Goal: Answer question/provide support

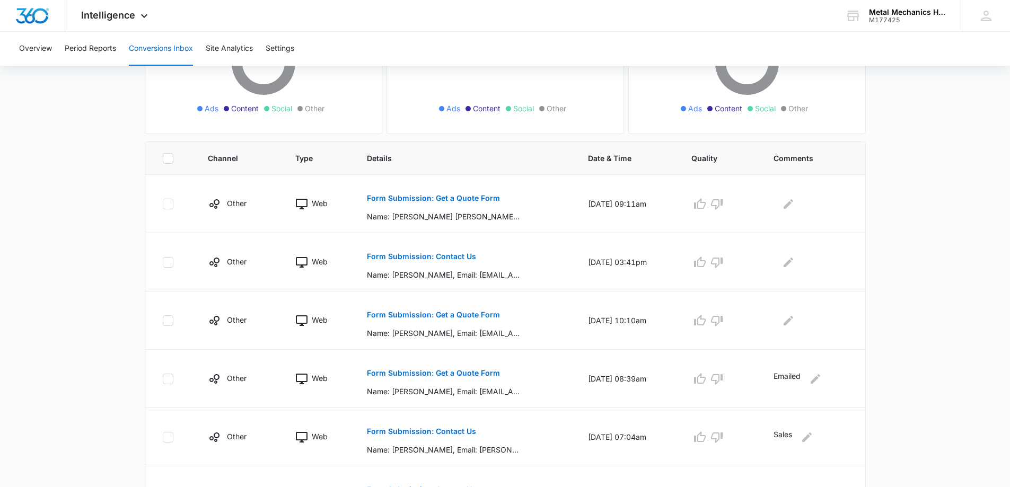
scroll to position [212, 0]
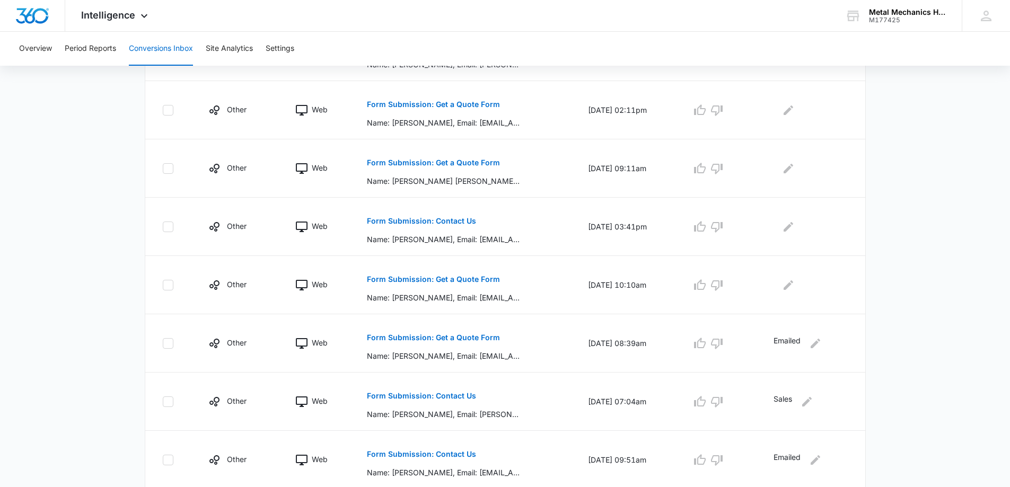
scroll to position [318, 0]
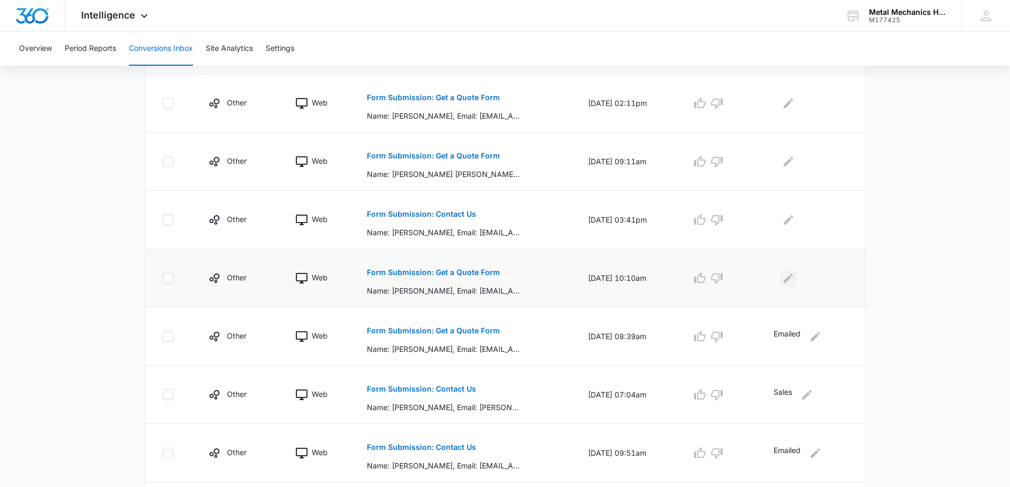
click at [787, 276] on icon "Edit Comments" at bounding box center [788, 278] width 13 height 13
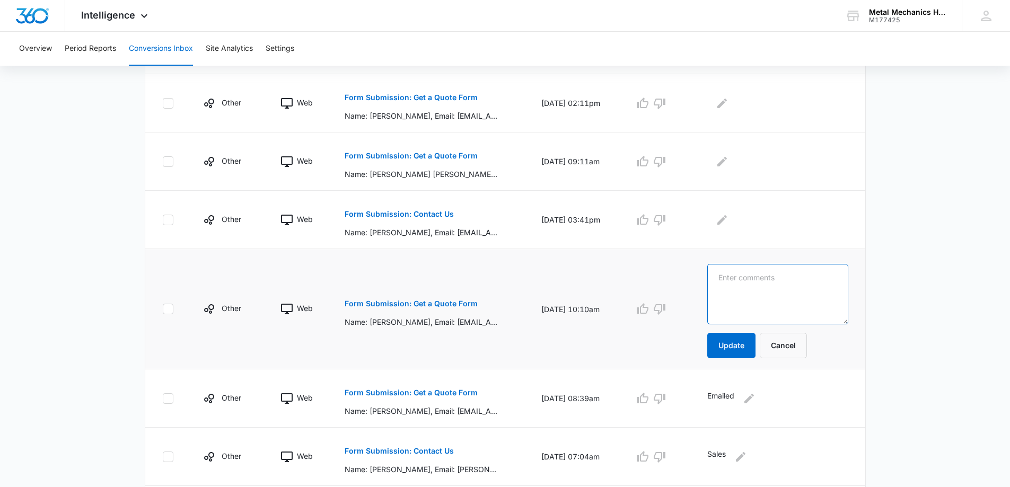
click at [770, 279] on textarea at bounding box center [777, 294] width 141 height 60
type textarea "Complete"
click at [756, 336] on button "Update" at bounding box center [731, 345] width 48 height 25
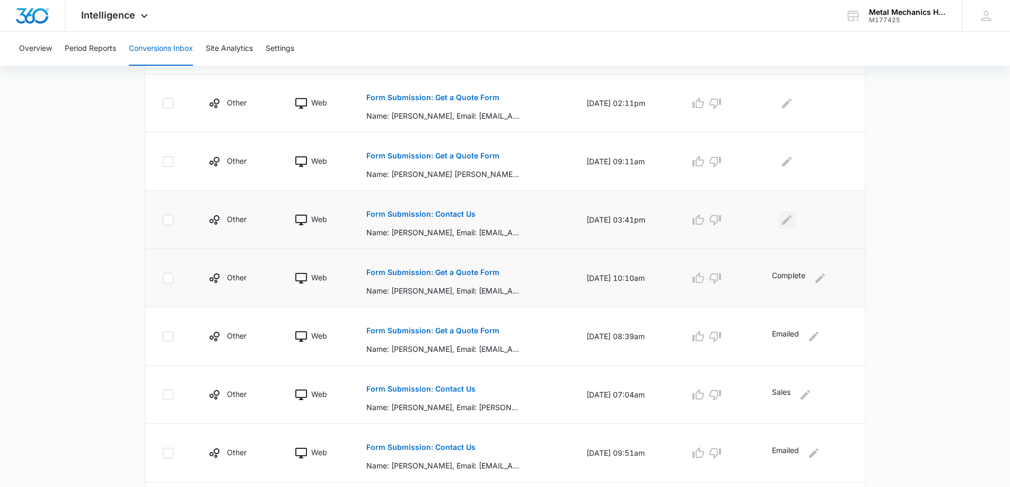
click at [785, 220] on icon "Edit Comments" at bounding box center [786, 220] width 13 height 13
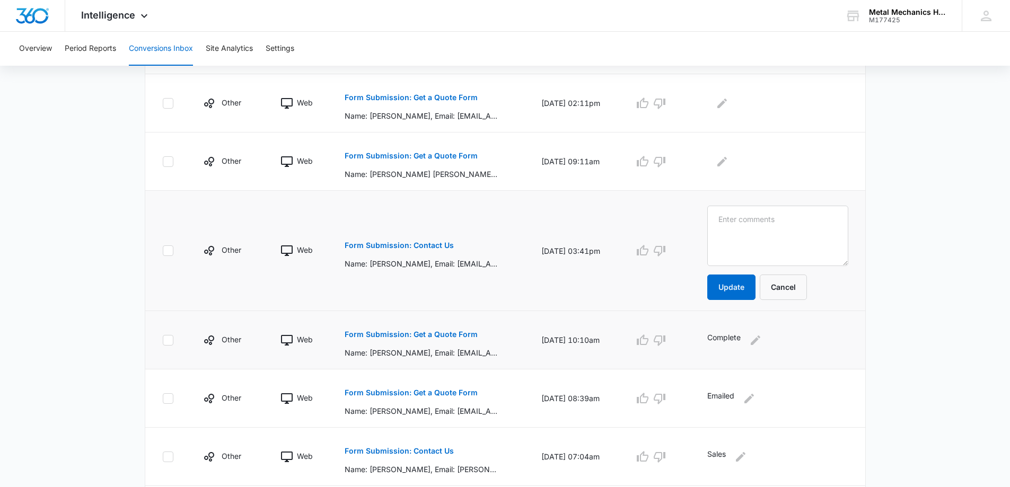
click at [397, 245] on p "Form Submission: Contact Us" at bounding box center [399, 245] width 109 height 7
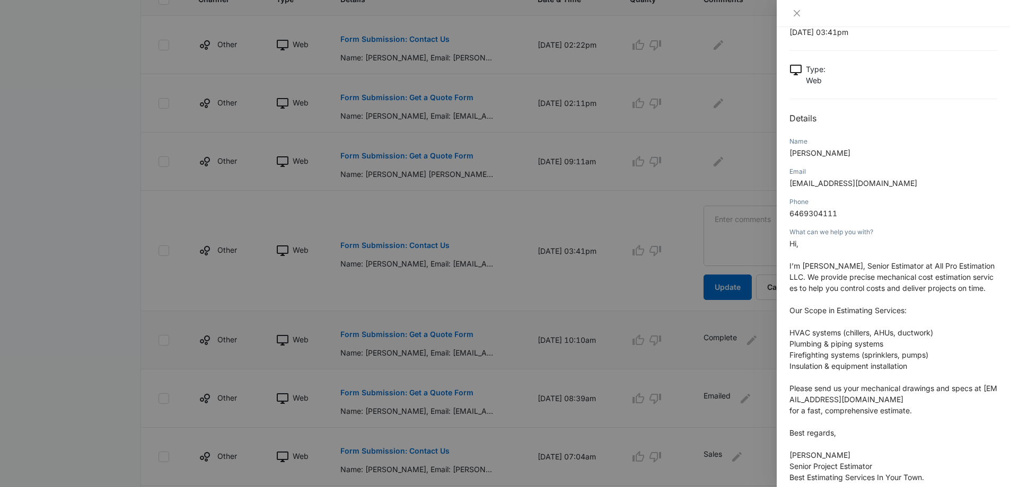
scroll to position [53, 0]
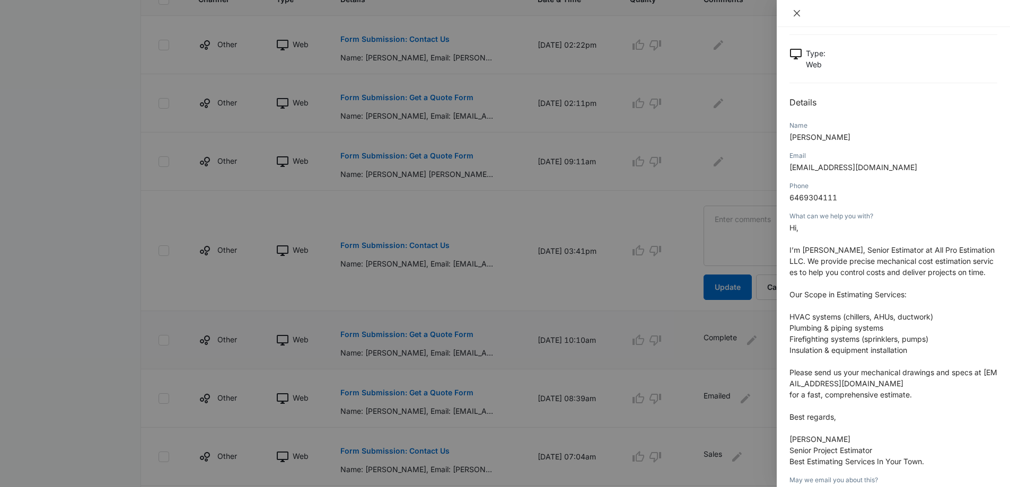
click at [791, 14] on button "Close" at bounding box center [796, 13] width 15 height 10
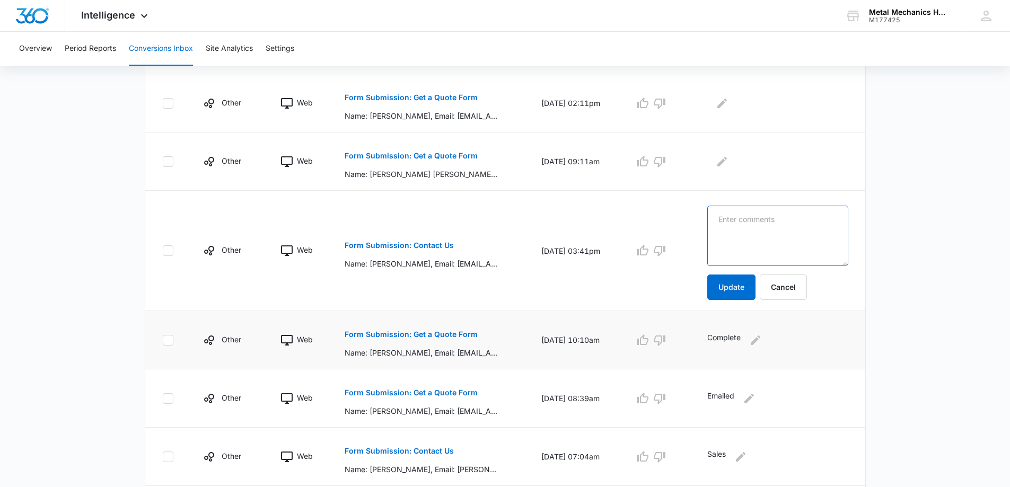
click at [788, 231] on textarea at bounding box center [777, 236] width 141 height 60
type textarea "Sales"
click at [744, 288] on button "Update" at bounding box center [731, 287] width 48 height 25
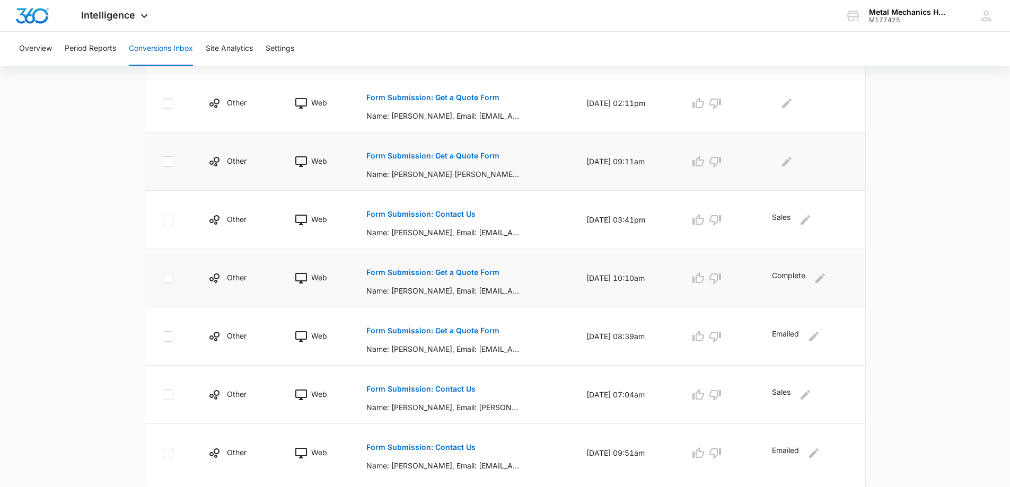
click at [397, 152] on p "Form Submission: Get a Quote Form" at bounding box center [432, 155] width 133 height 7
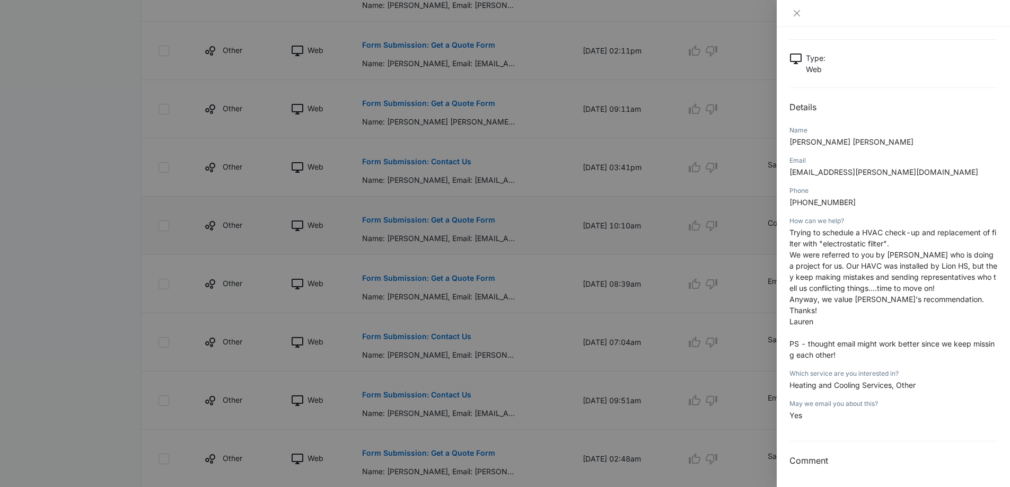
scroll to position [371, 0]
drag, startPoint x: 886, startPoint y: 172, endPoint x: 779, endPoint y: 174, distance: 107.1
click at [779, 174] on div "Form Submission: Get a Quote Form [DATE] 09:11am Type : Web Details Name [PERSO…" at bounding box center [893, 257] width 233 height 460
copy span "[EMAIL_ADDRESS][PERSON_NAME][DOMAIN_NAME]"
